Goal: Transaction & Acquisition: Purchase product/service

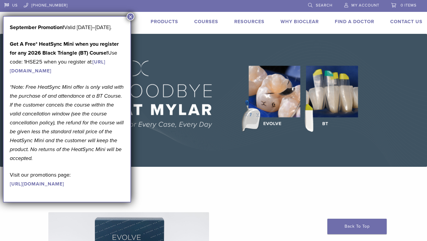
click at [132, 17] on button "×" at bounding box center [131, 17] width 8 height 8
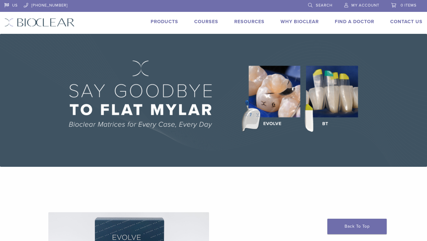
click at [157, 23] on link "Products" at bounding box center [165, 22] width 28 height 6
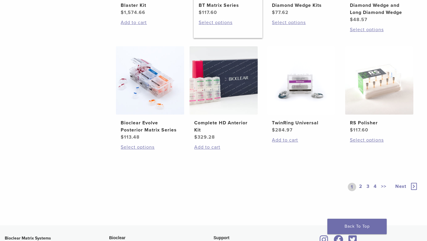
scroll to position [473, 0]
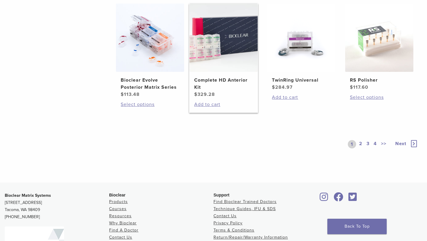
click at [220, 55] on img at bounding box center [223, 38] width 68 height 68
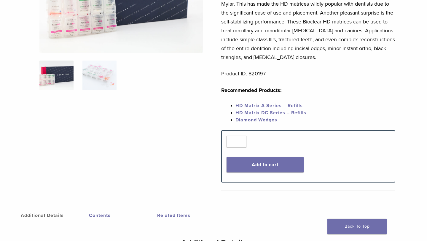
scroll to position [121, 0]
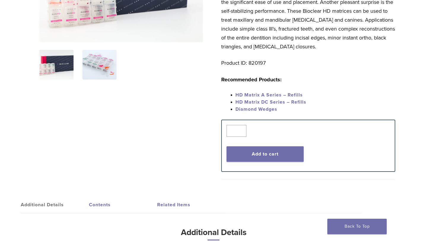
click at [87, 63] on img at bounding box center [99, 65] width 34 height 30
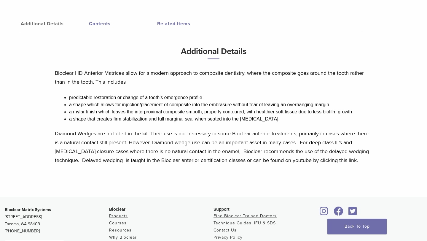
scroll to position [300, 0]
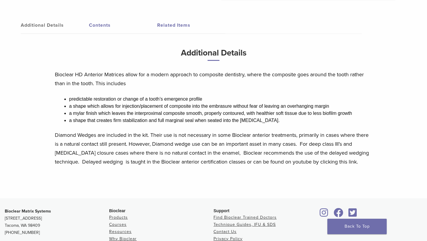
click at [94, 25] on link "Contents" at bounding box center [123, 25] width 68 height 17
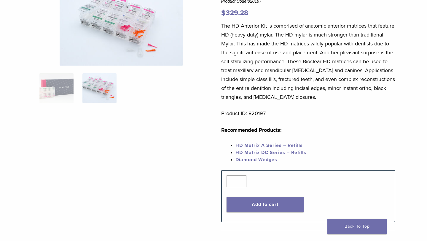
scroll to position [0, 0]
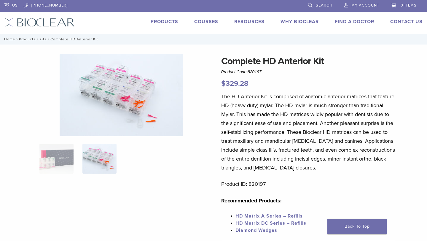
click at [101, 160] on img at bounding box center [99, 159] width 34 height 30
click at [46, 159] on img at bounding box center [56, 159] width 34 height 30
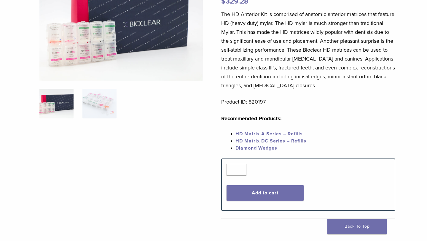
scroll to position [82, 0]
click at [95, 142] on div at bounding box center [121, 88] width 164 height 233
